Goal: Information Seeking & Learning: Learn about a topic

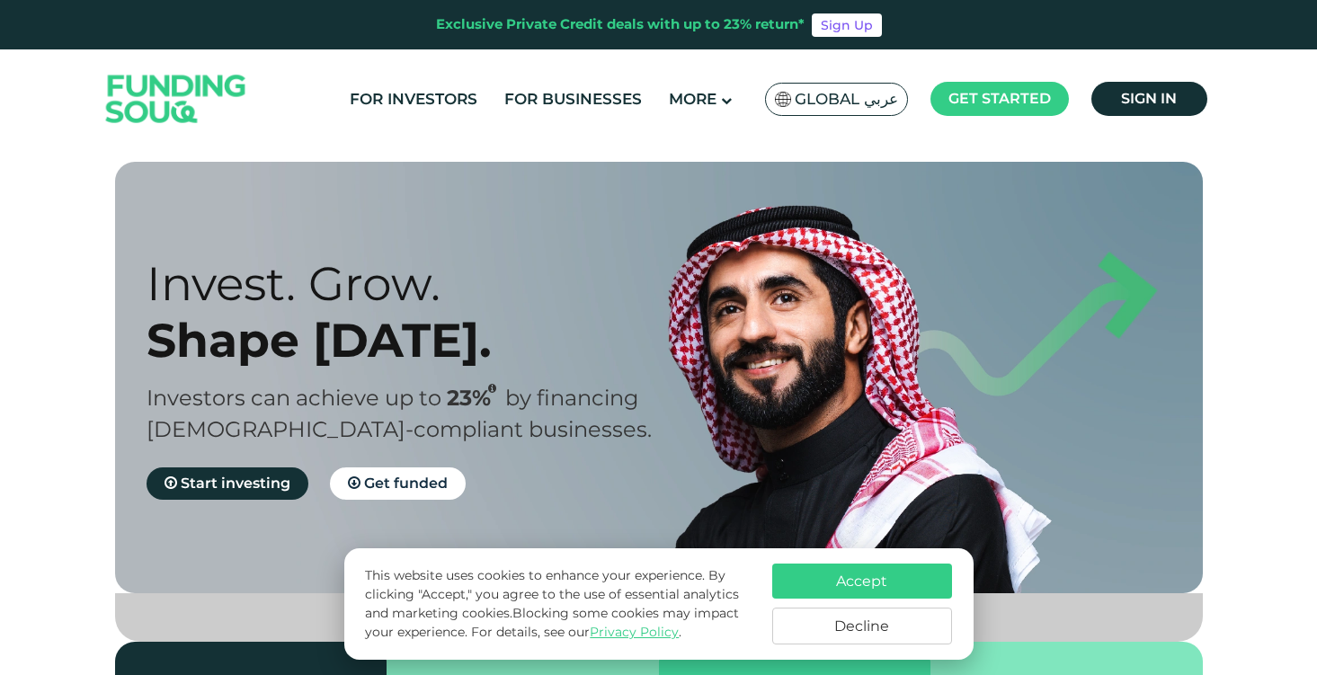
click at [816, 581] on button "Accept" at bounding box center [862, 580] width 180 height 35
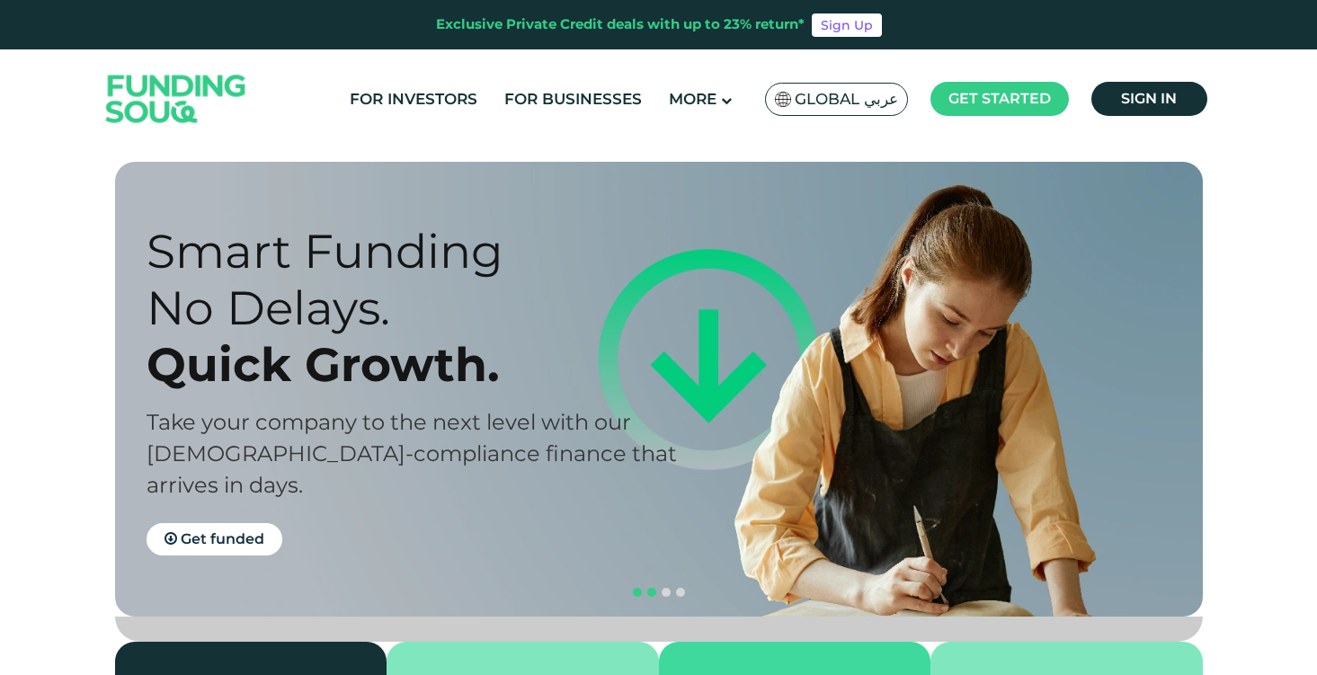
click at [634, 588] on span "navigation" at bounding box center [637, 592] width 9 height 9
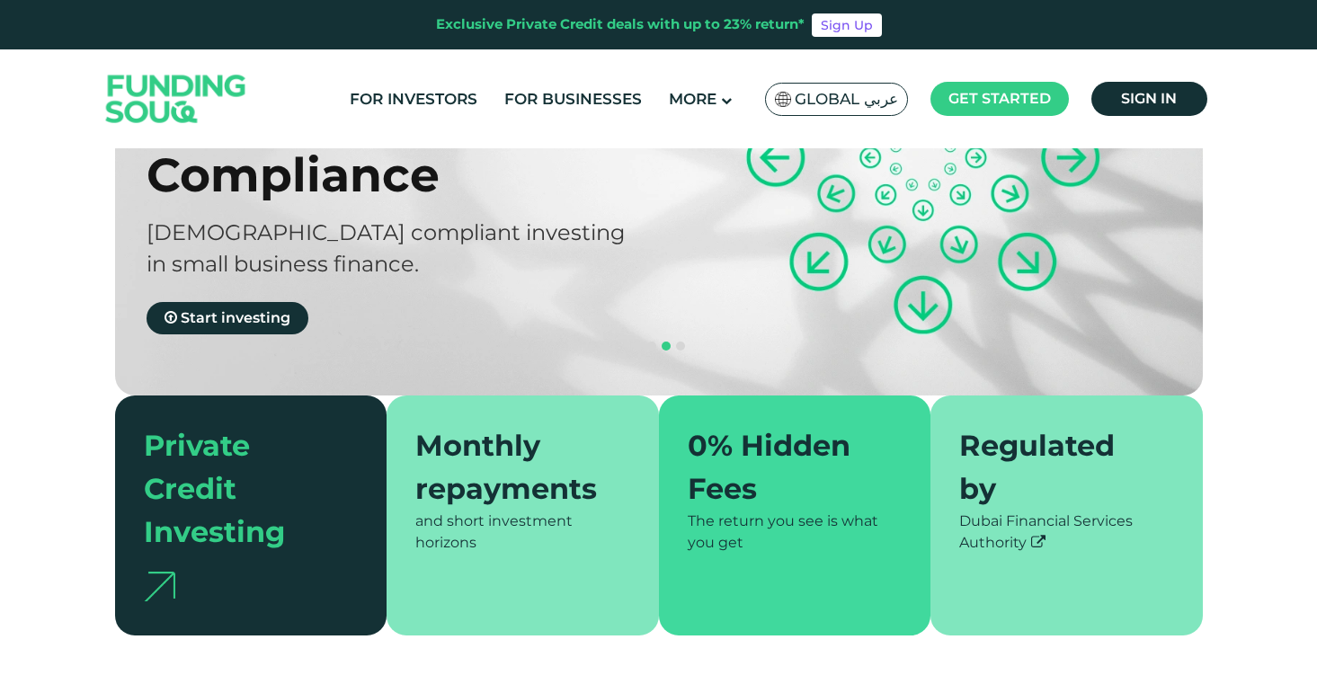
scroll to position [146, 0]
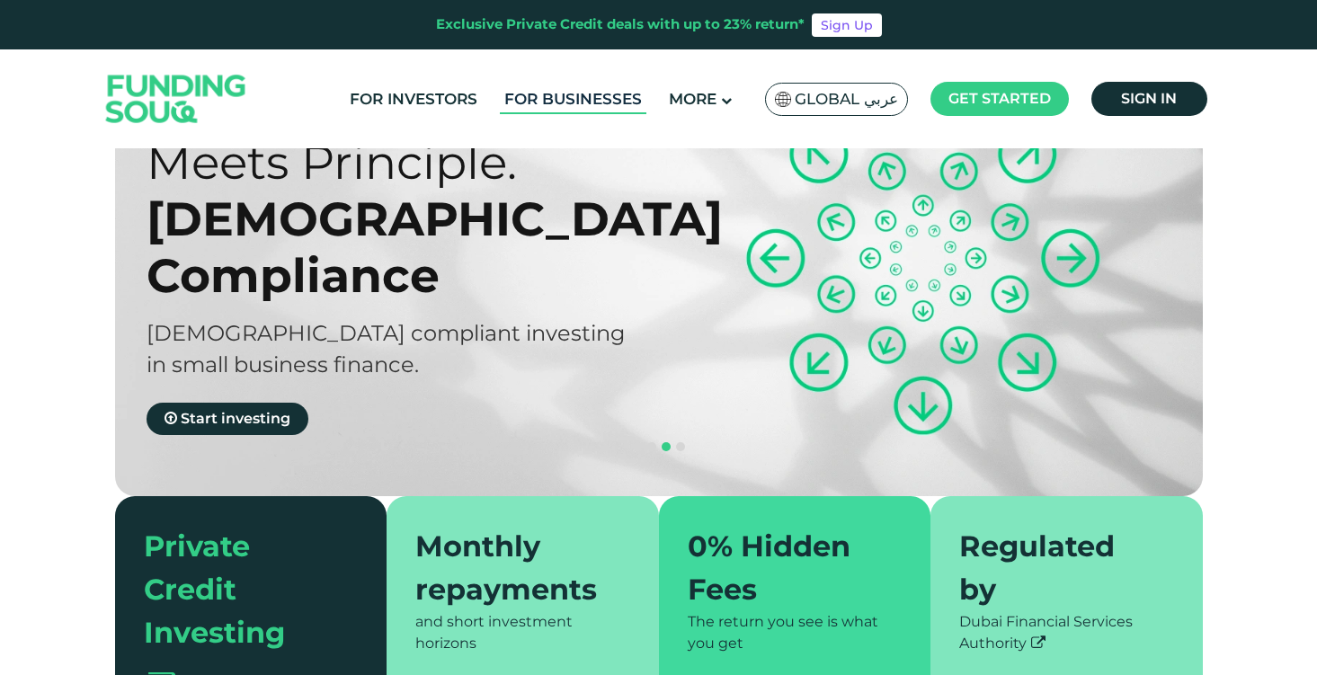
click at [544, 103] on link "For Businesses" at bounding box center [573, 99] width 146 height 30
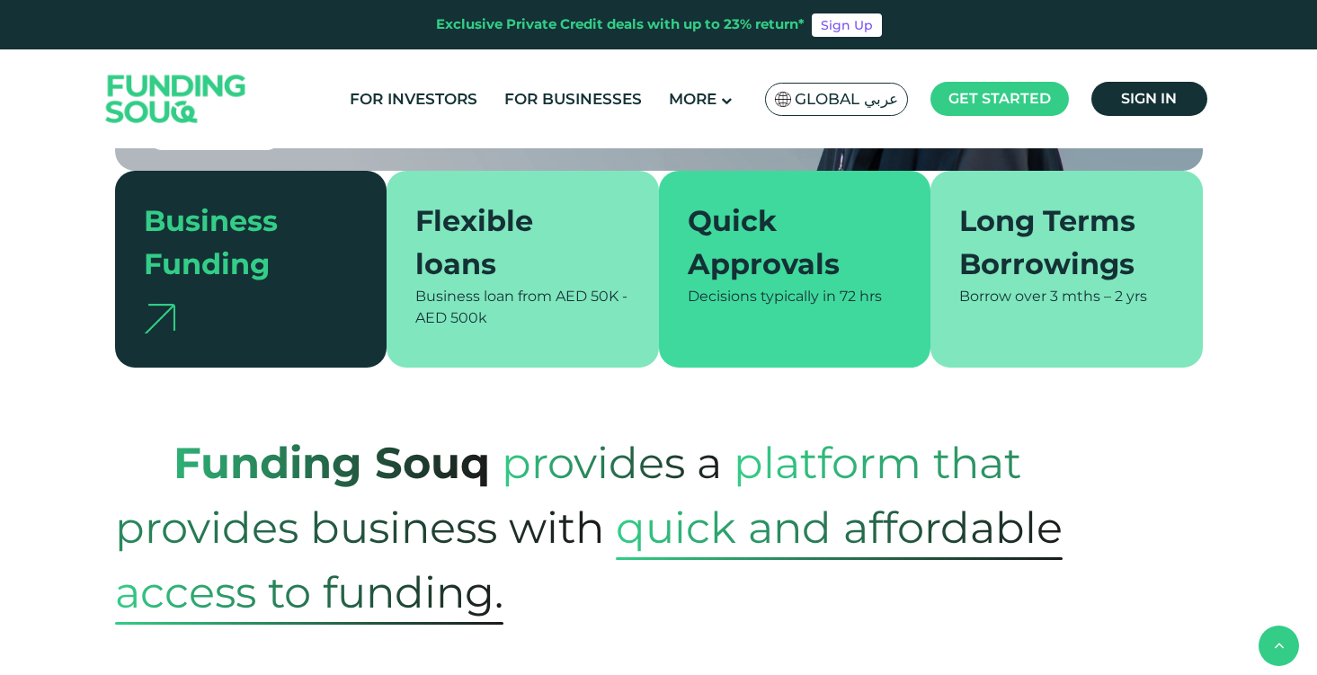
scroll to position [421, 0]
